Goal: Task Accomplishment & Management: Manage account settings

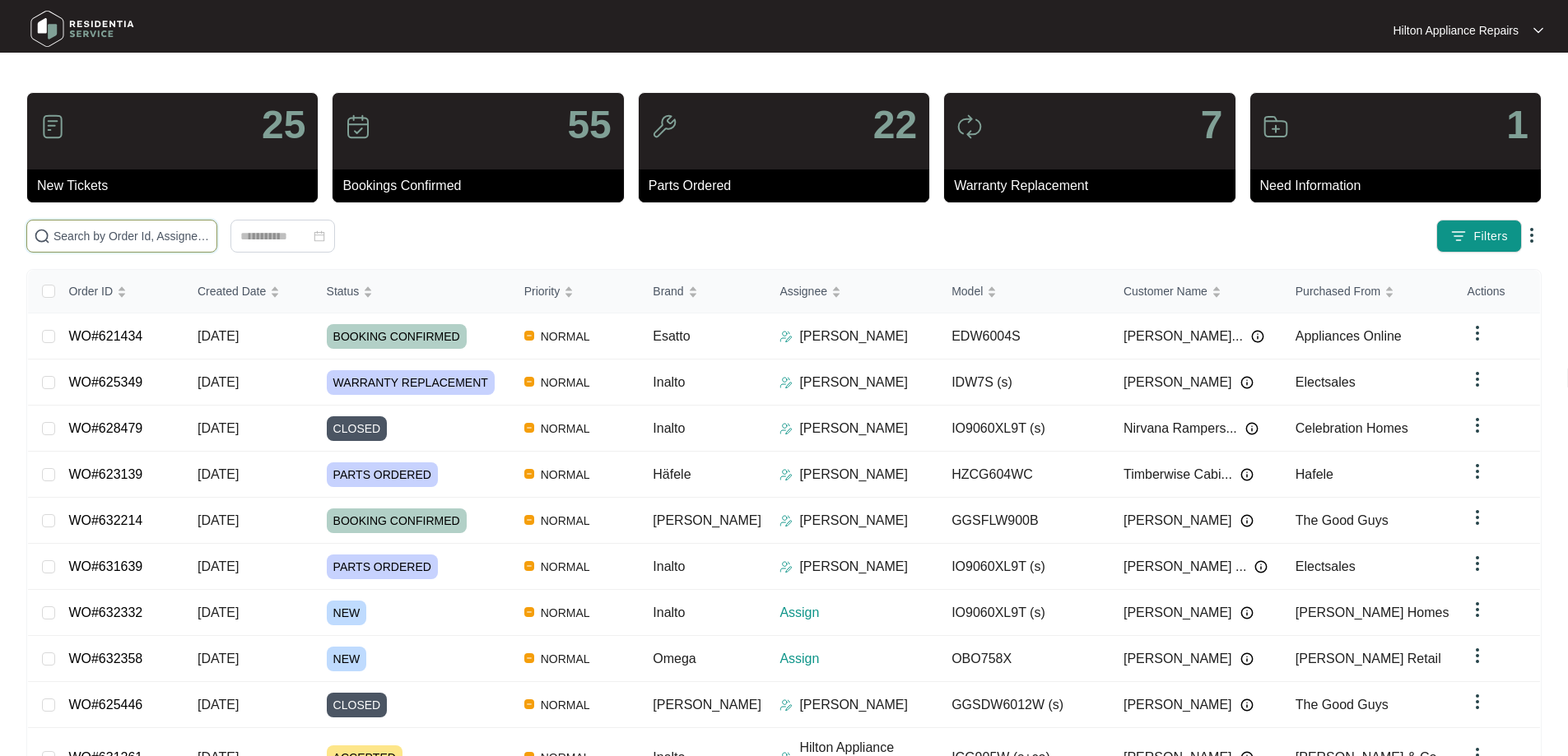
click at [138, 232] on input "text" at bounding box center [131, 236] width 156 height 18
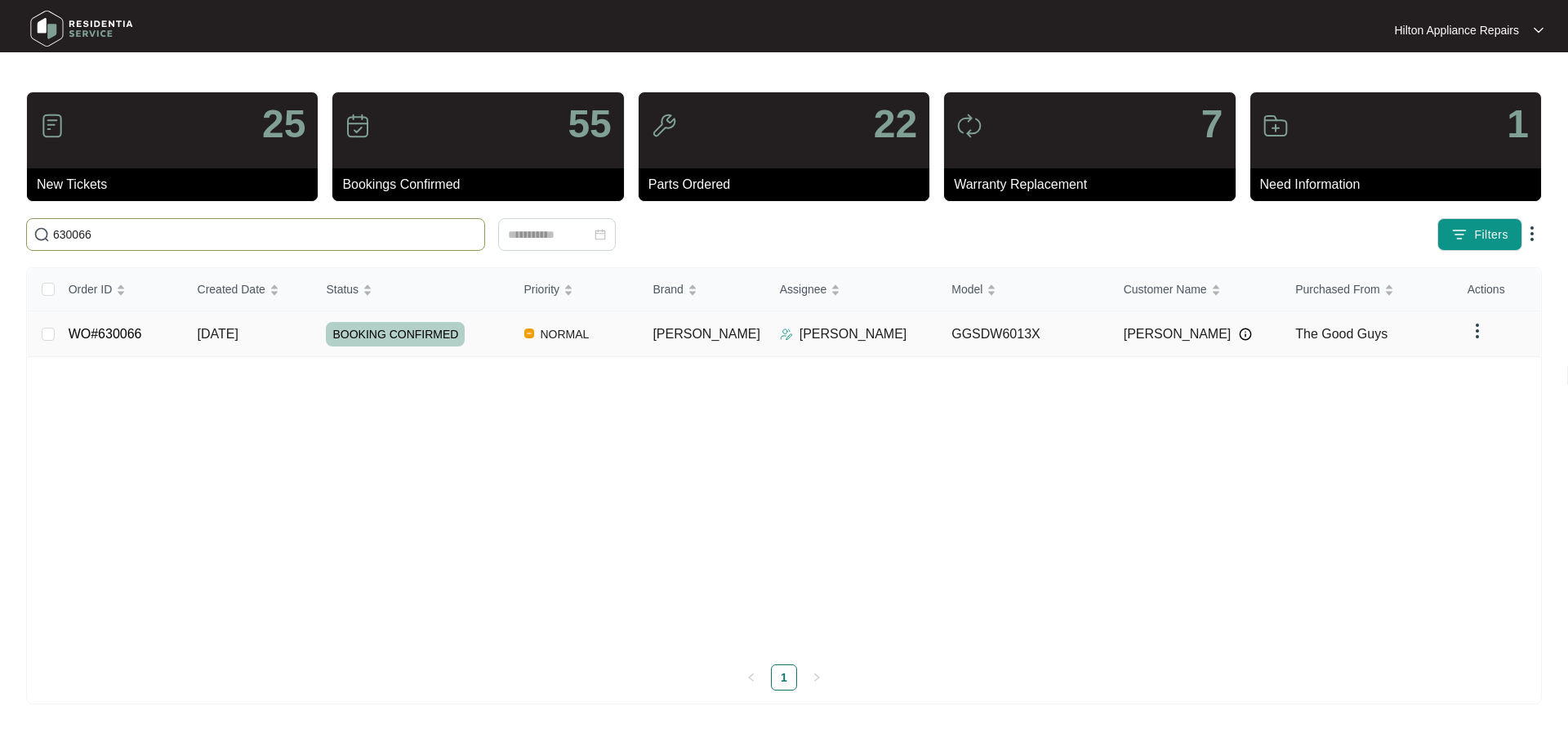
type input "630066"
click at [715, 329] on td "[PERSON_NAME]" at bounding box center [703, 334] width 127 height 46
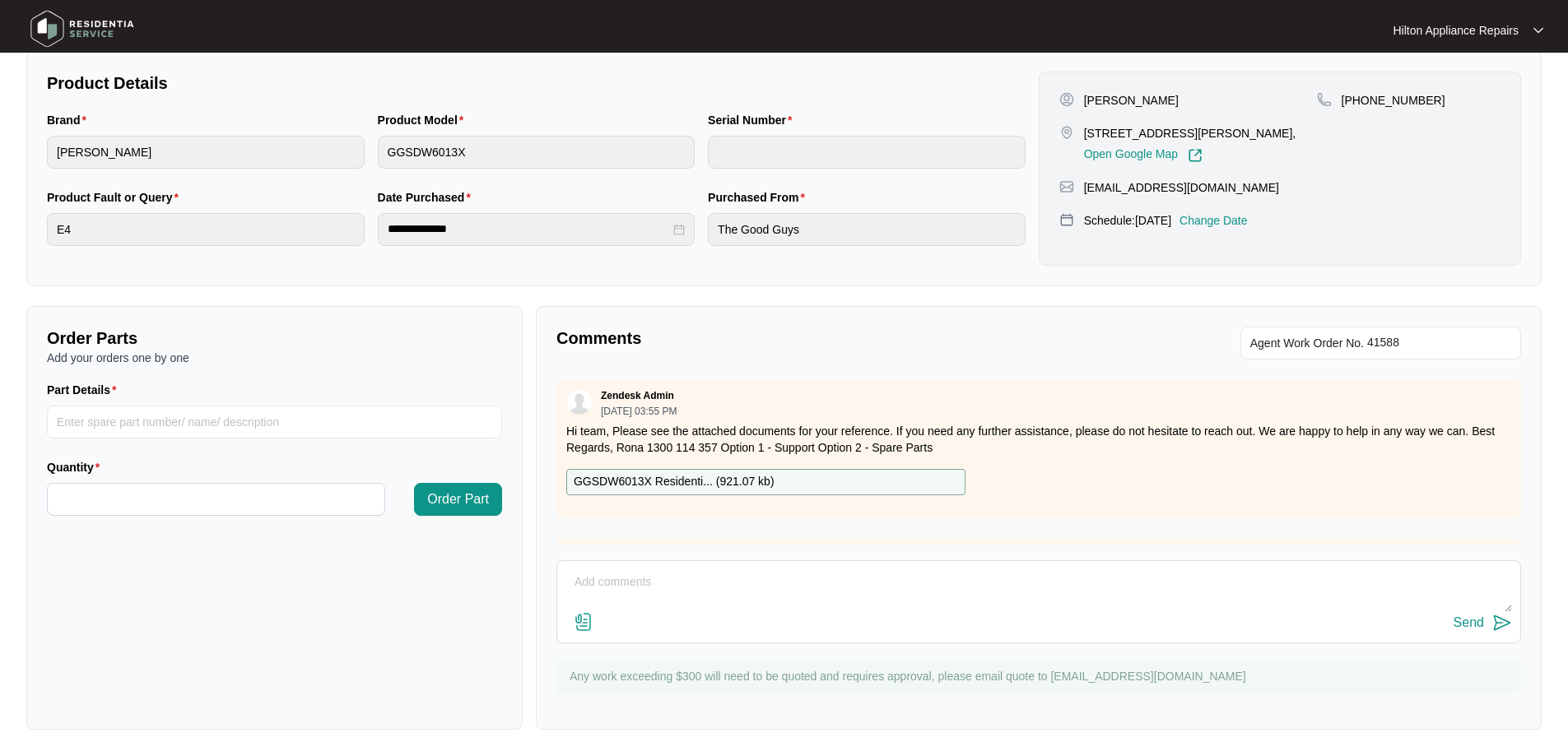
scroll to position [77, 0]
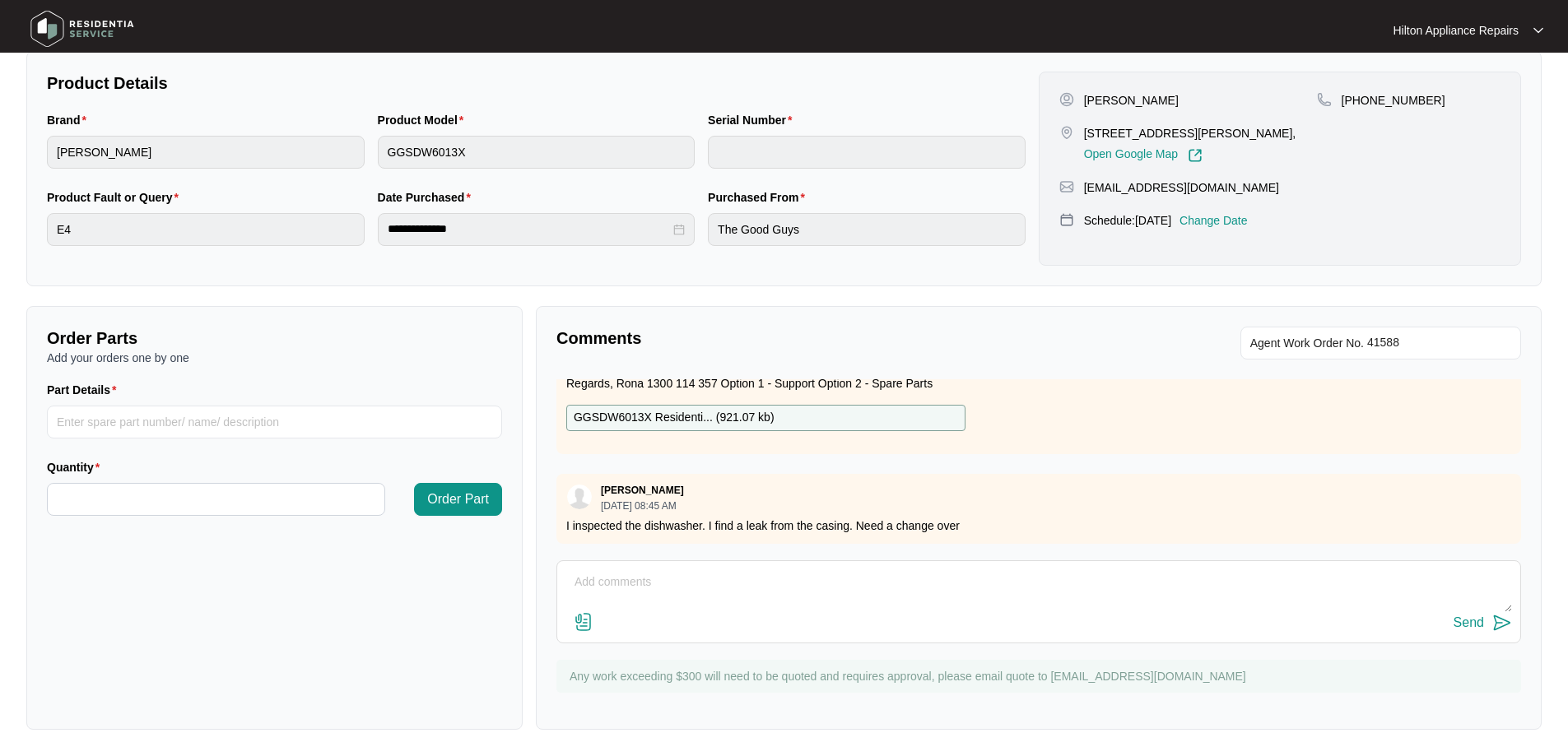
click at [584, 618] on img at bounding box center [583, 622] width 20 height 20
click at [0, 0] on input "file" at bounding box center [0, 0] width 0 height 0
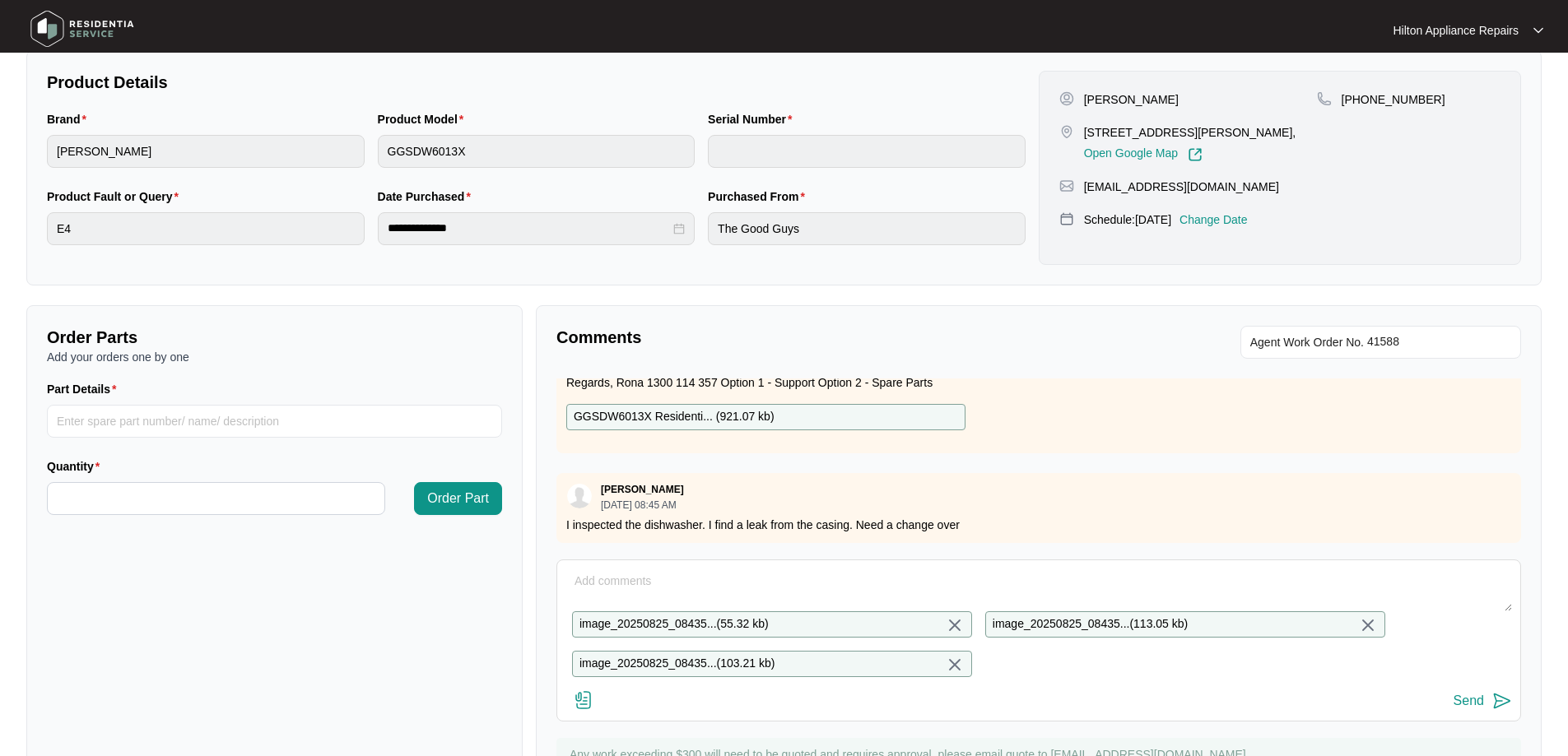
click at [666, 575] on textarea at bounding box center [1038, 590] width 947 height 43
type textarea "Dishwasher"
click at [1464, 708] on div "Send" at bounding box center [1469, 701] width 30 height 15
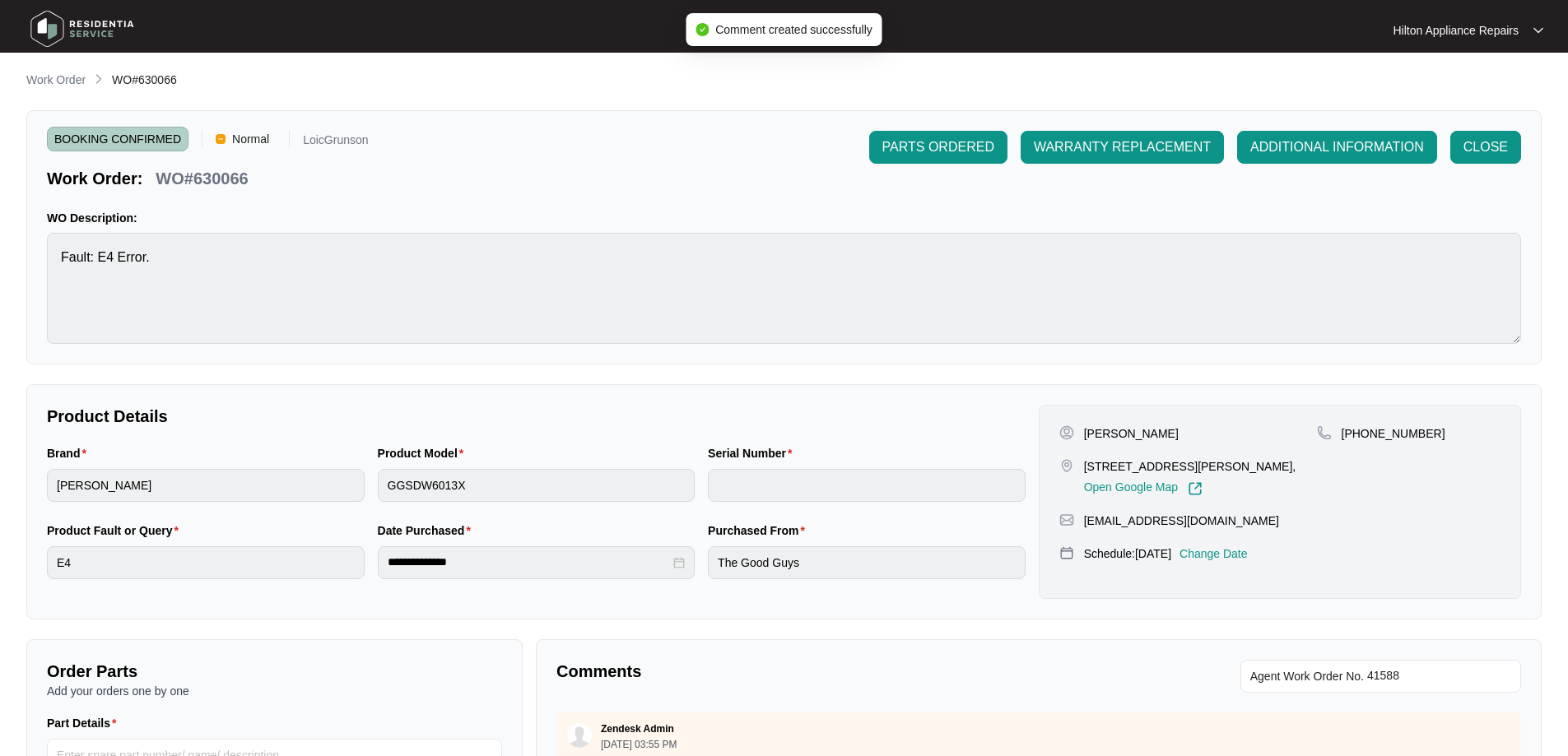
scroll to position [0, 0]
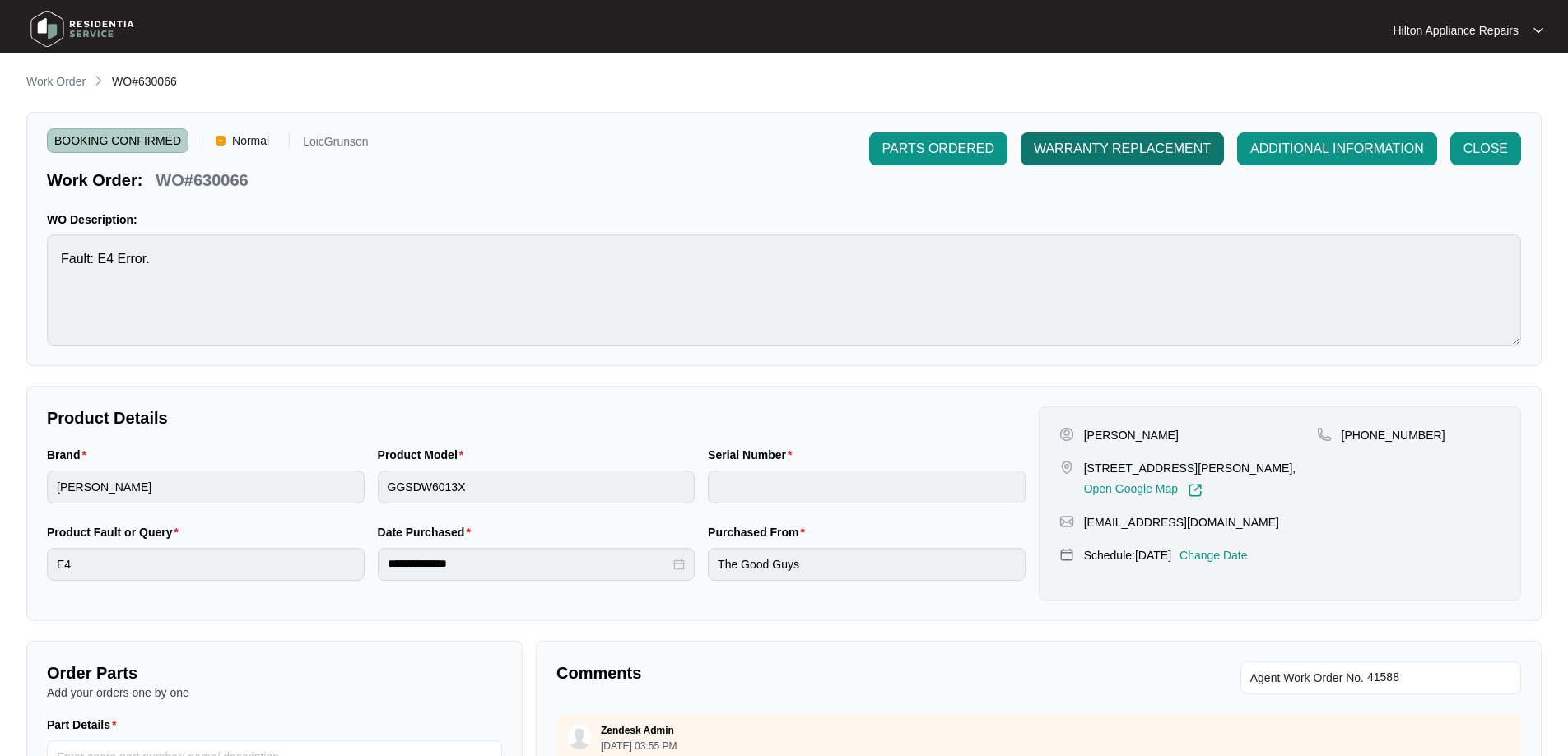
click at [1110, 155] on span "WARRANTY REPLACEMENT" at bounding box center [1122, 149] width 177 height 20
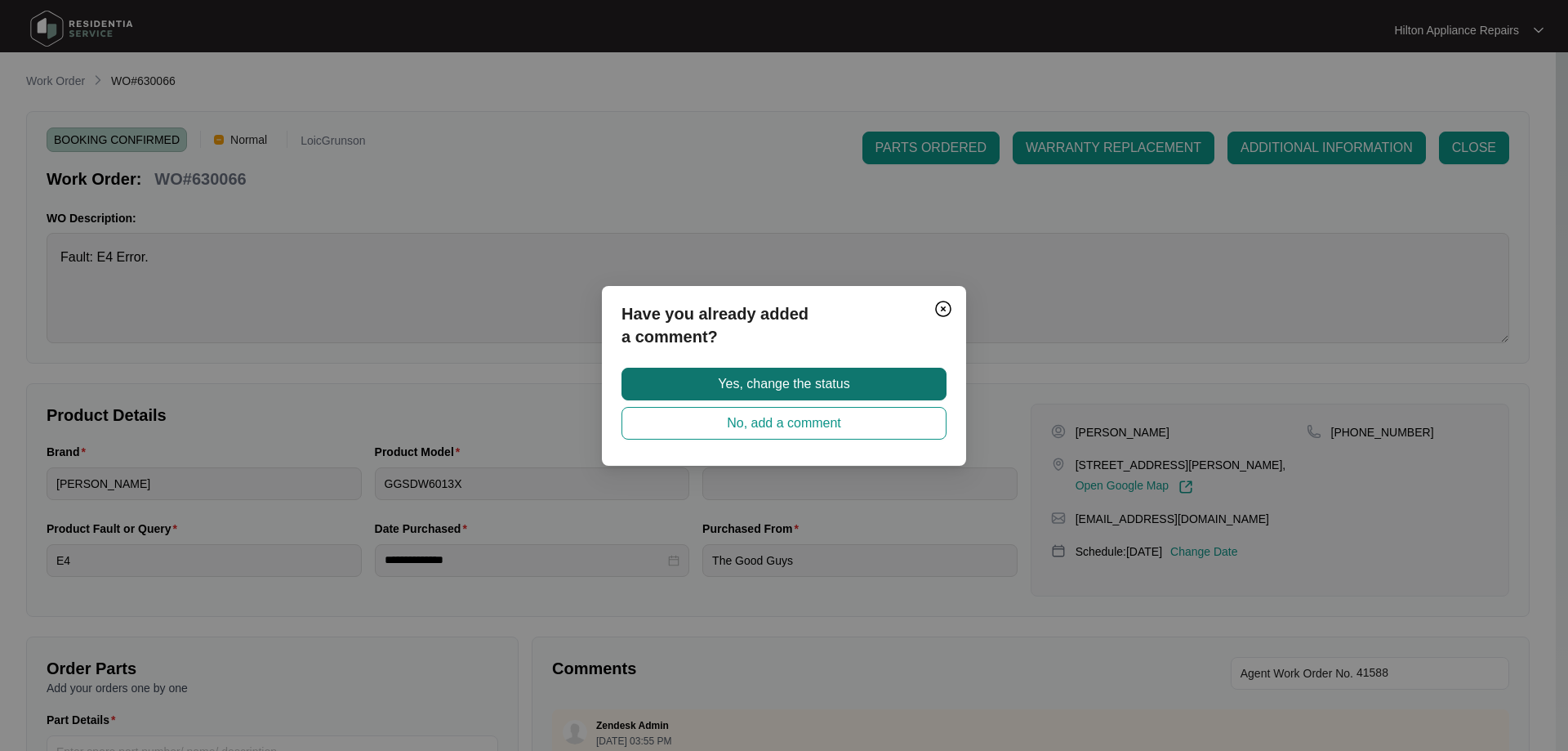
click at [816, 380] on span "Yes, change the status" at bounding box center [784, 384] width 131 height 20
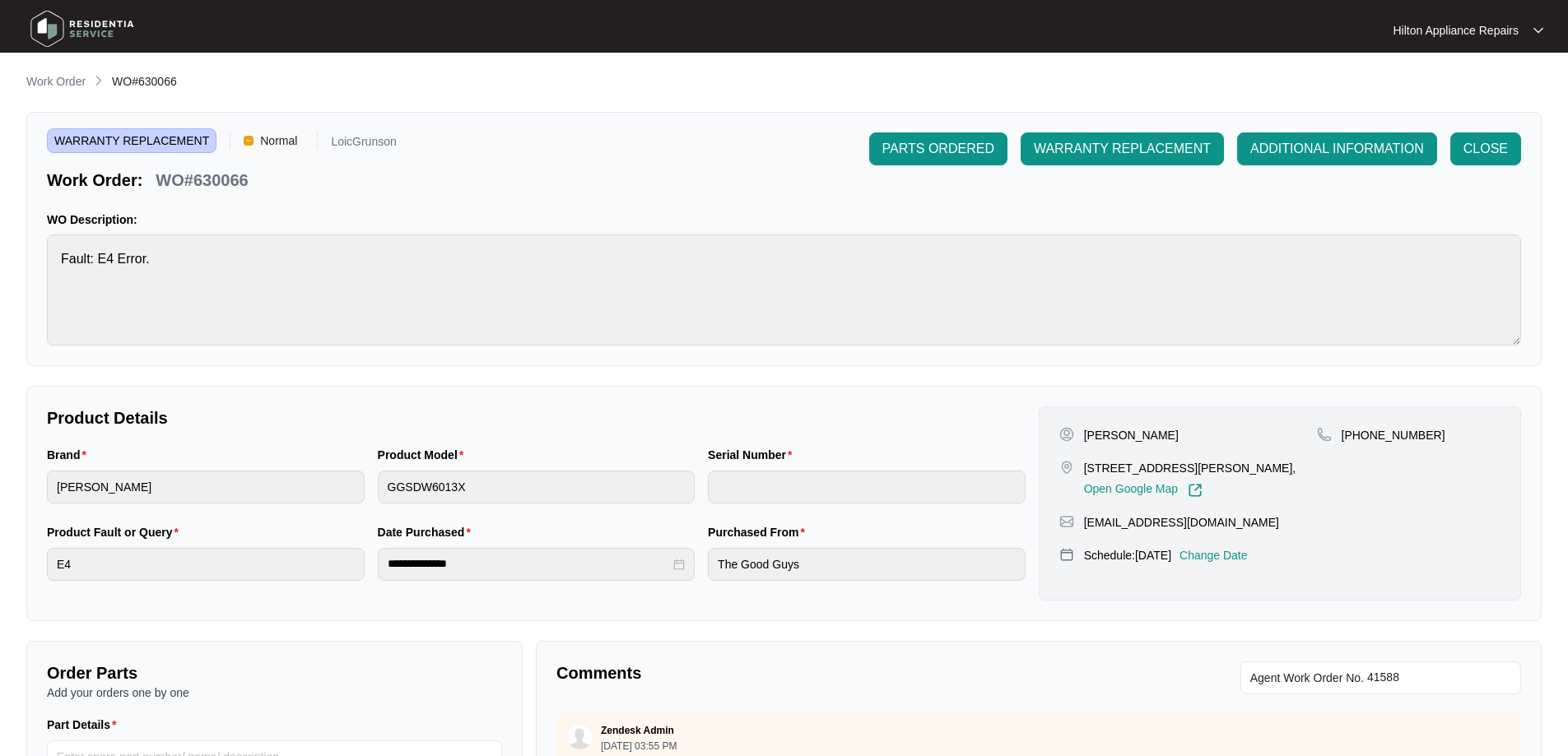
click at [90, 94] on div "**********" at bounding box center [783, 568] width 1515 height 992
click at [79, 73] on p "Work Order" at bounding box center [55, 81] width 59 height 16
